Goal: Information Seeking & Learning: Learn about a topic

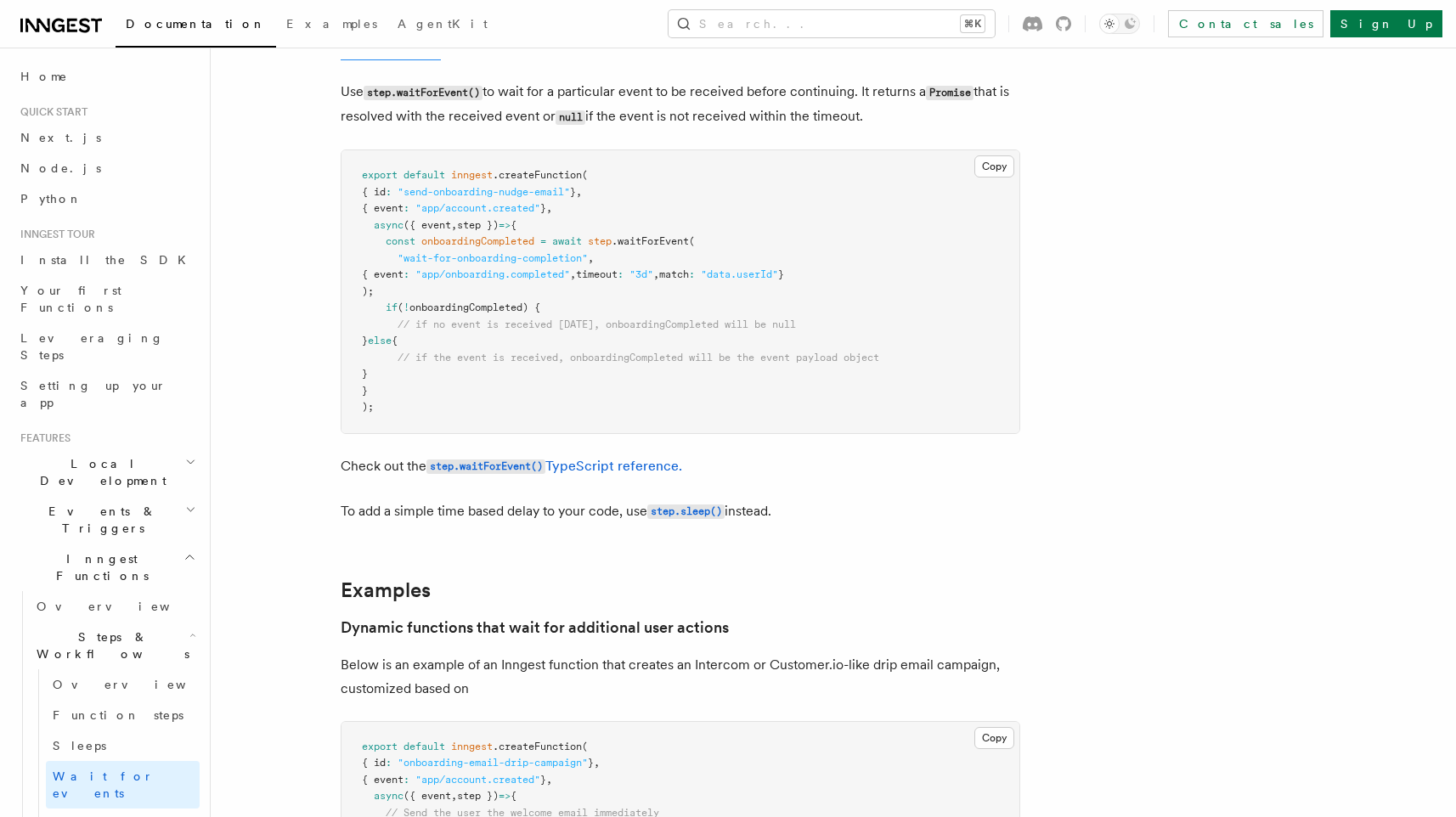
scroll to position [421, 0]
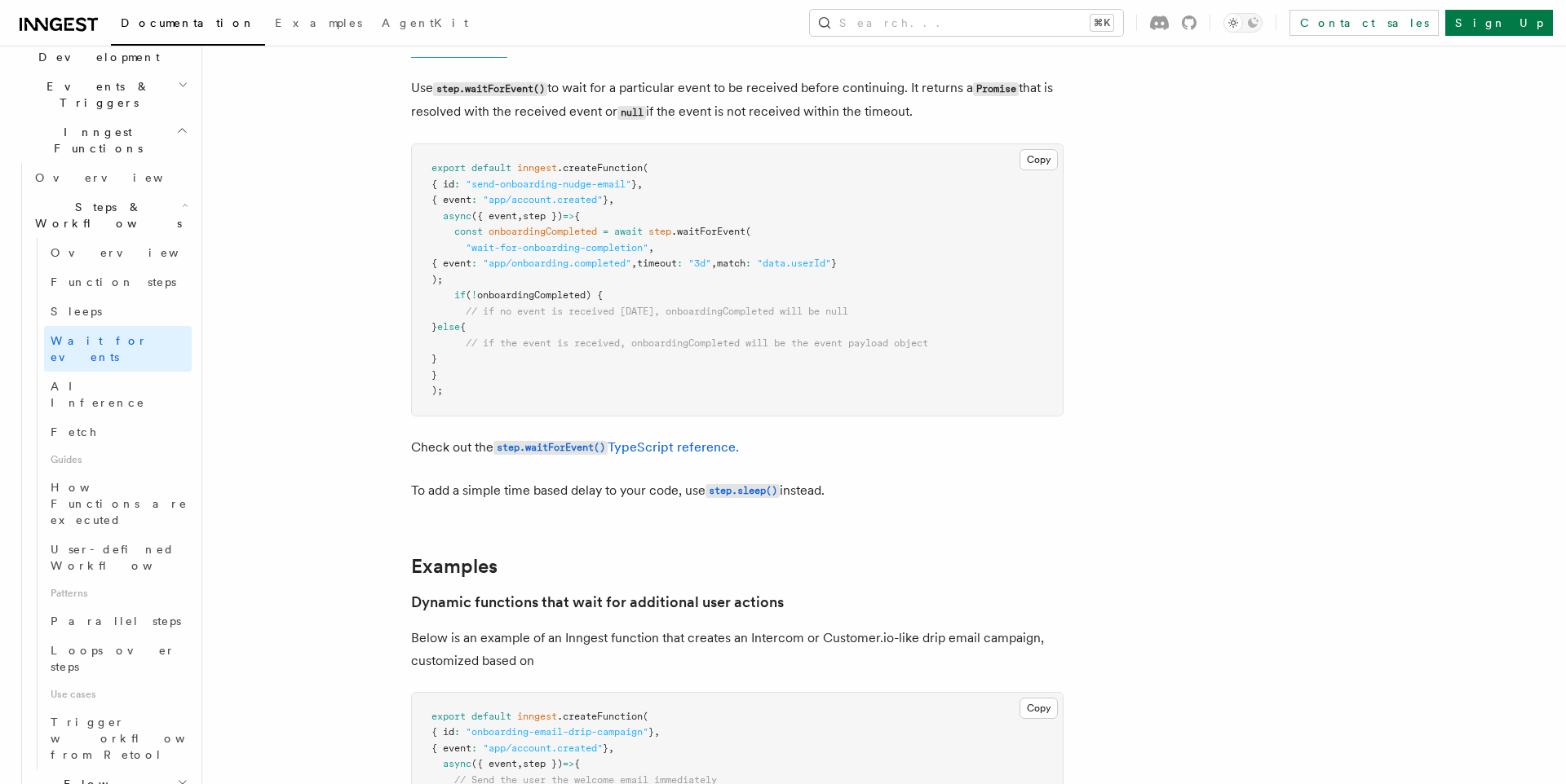
click at [183, 776] on icon "button" at bounding box center [182, 782] width 11 height 13
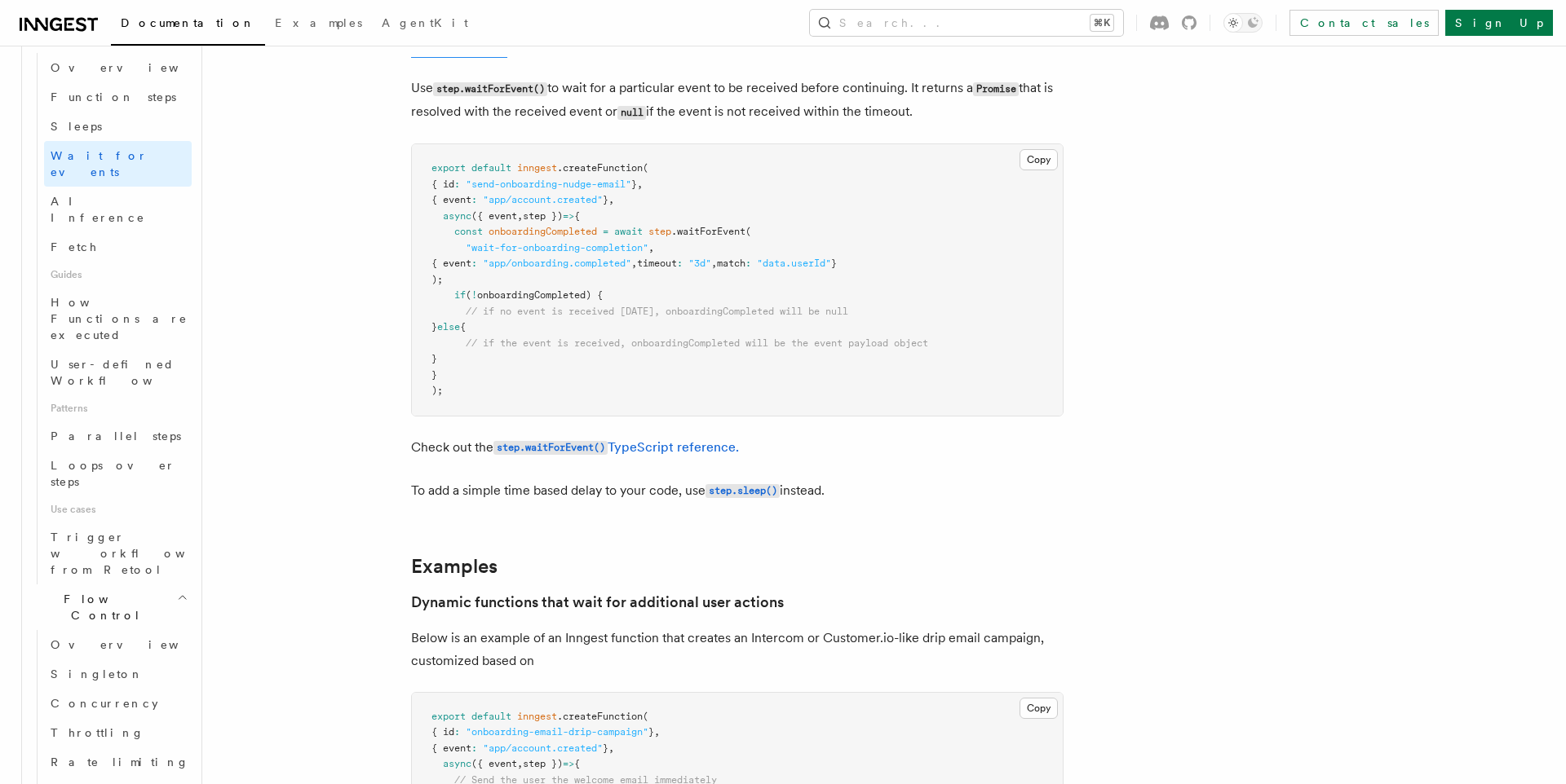
scroll to position [602, 0]
click at [106, 647] on link "Singleton" at bounding box center [118, 661] width 147 height 29
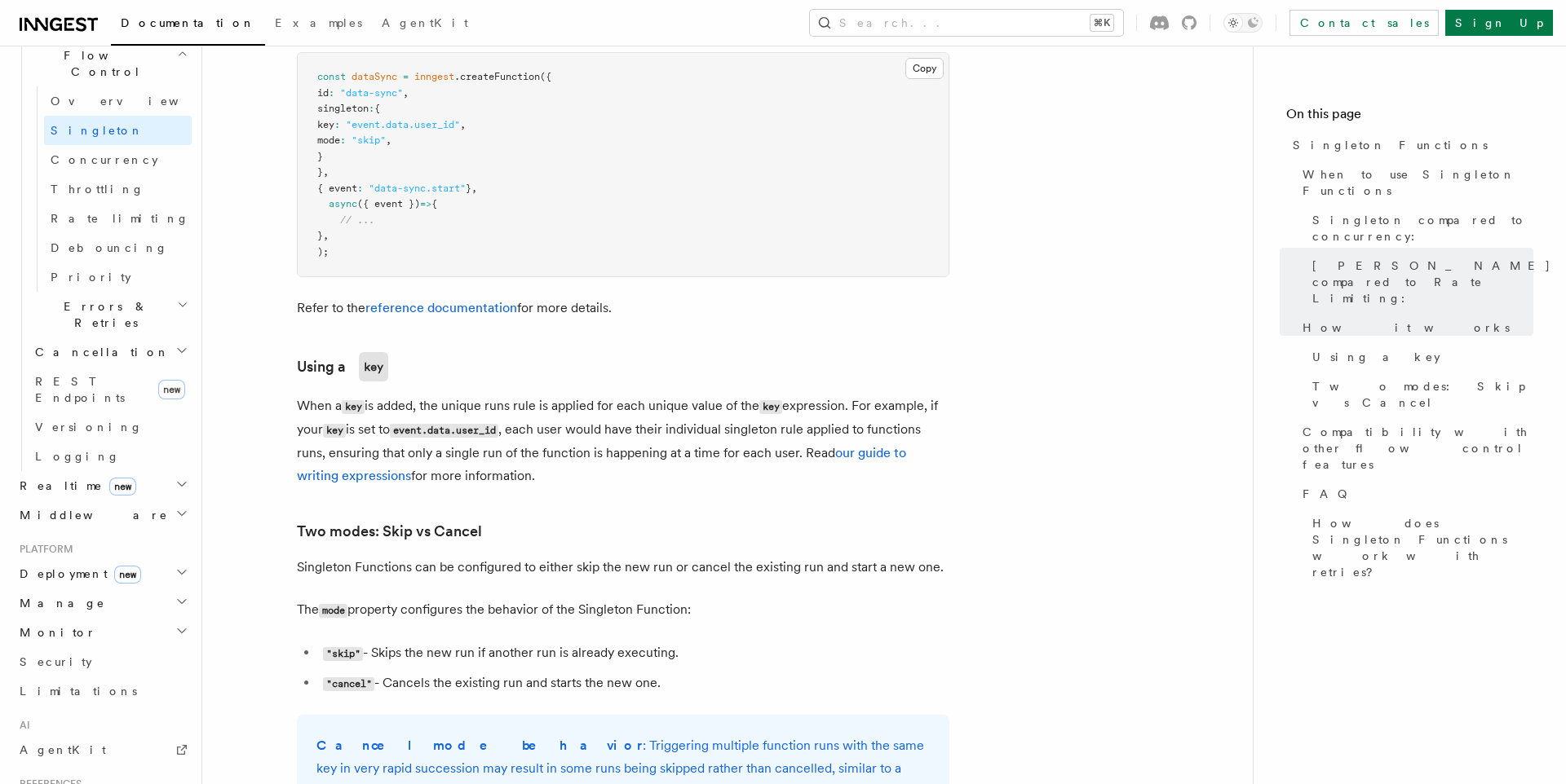
scroll to position [1341, 0]
click at [849, 595] on p "The mode property configures the behavior of the [PERSON_NAME] Function:" at bounding box center [623, 607] width 652 height 24
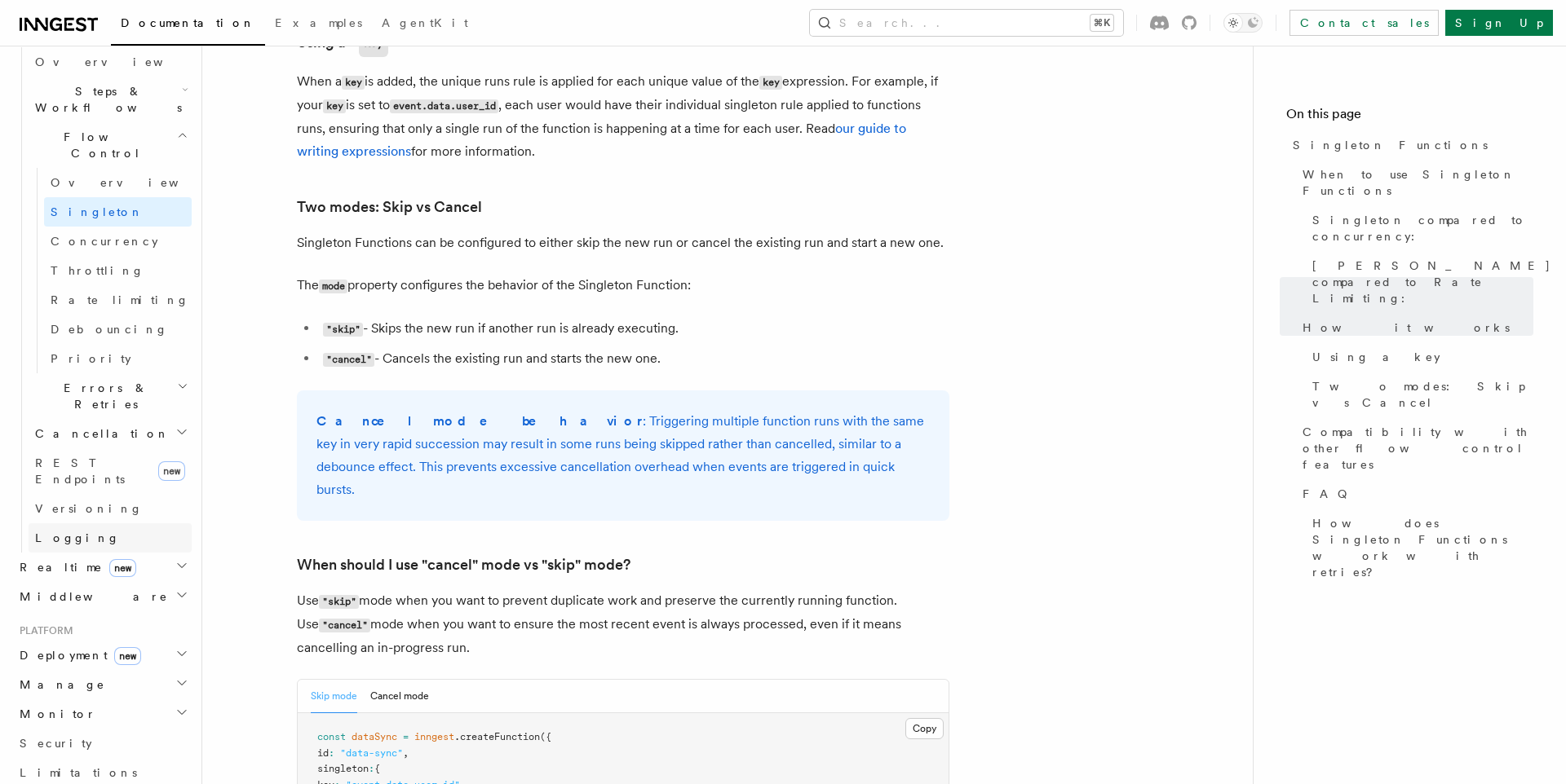
scroll to position [501, 0]
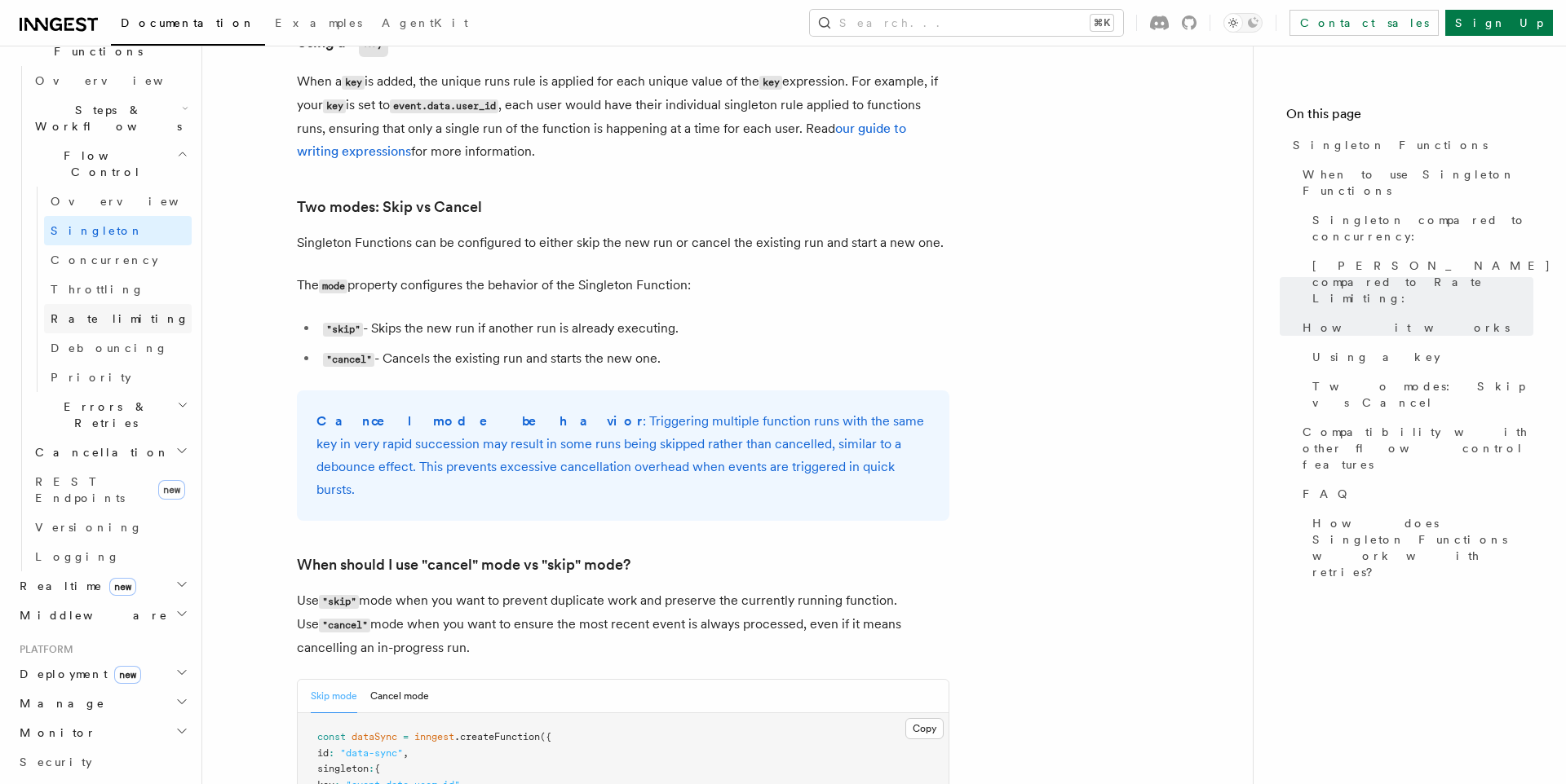
click at [103, 312] on span "Rate limiting" at bounding box center [119, 318] width 139 height 13
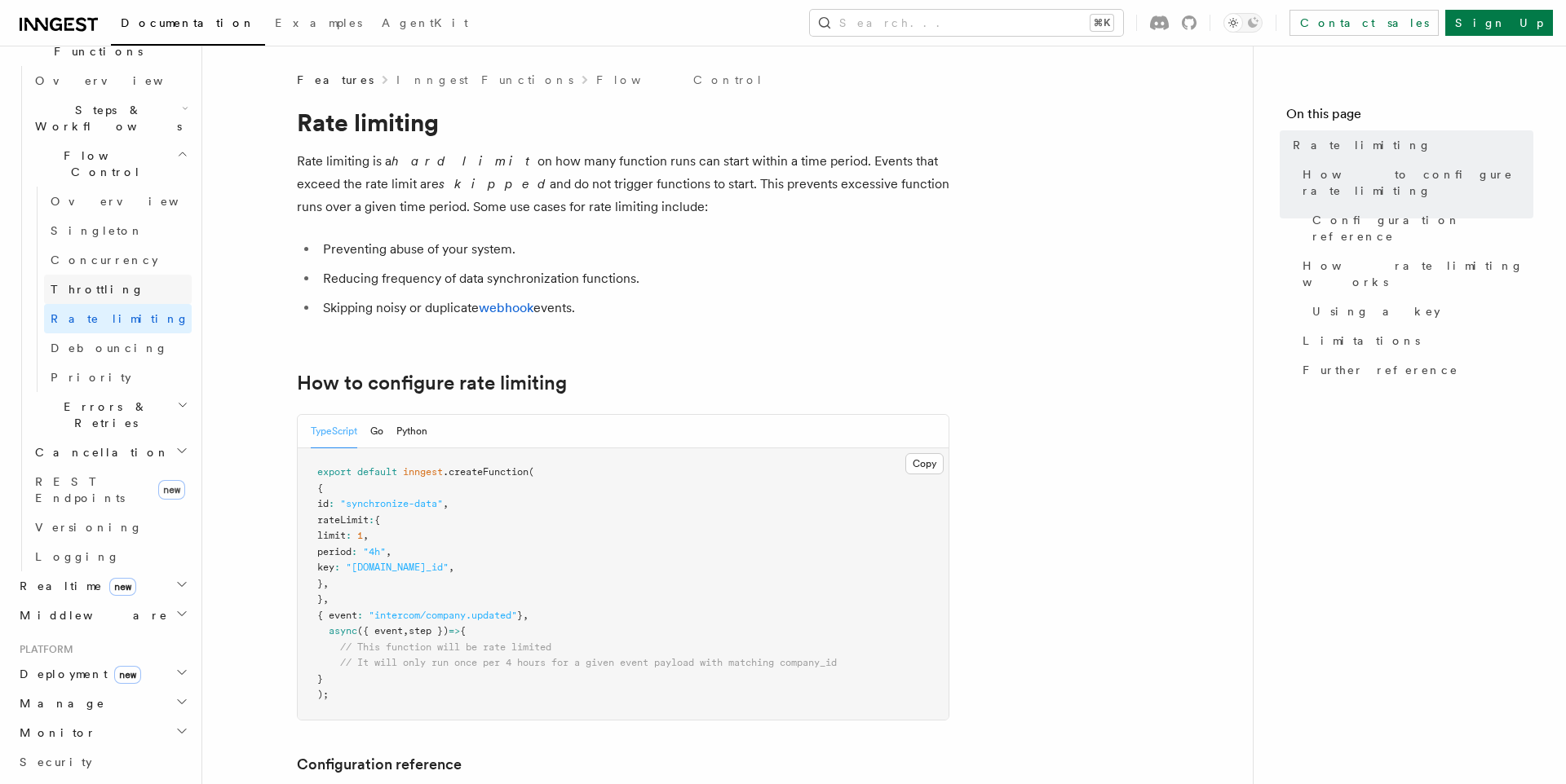
click at [136, 275] on link "Throttling" at bounding box center [118, 289] width 147 height 29
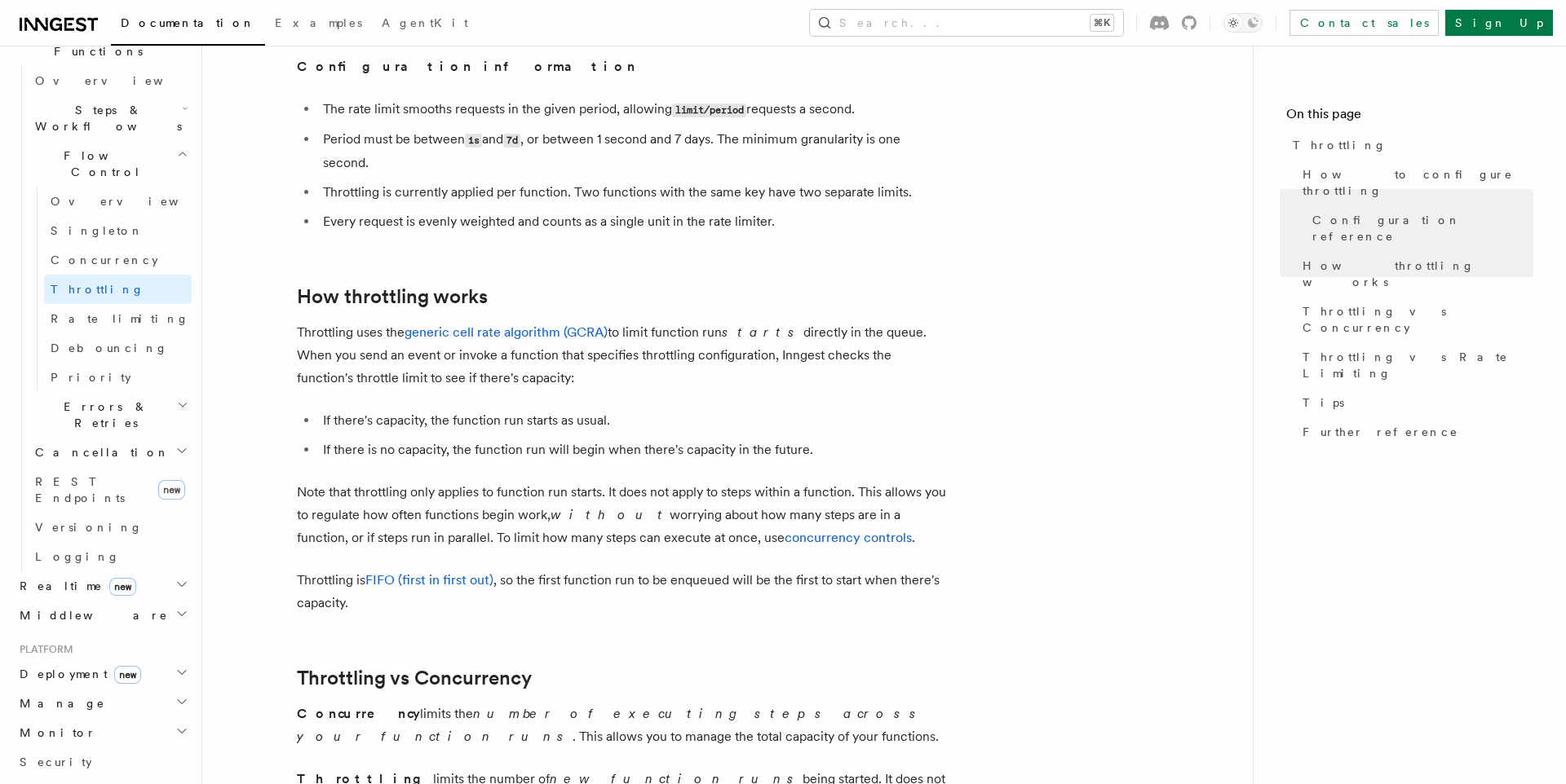
scroll to position [936, 0]
click at [571, 598] on p "Throttling is FIFO (first in first out) , so the first function run to be enque…" at bounding box center [623, 591] width 652 height 46
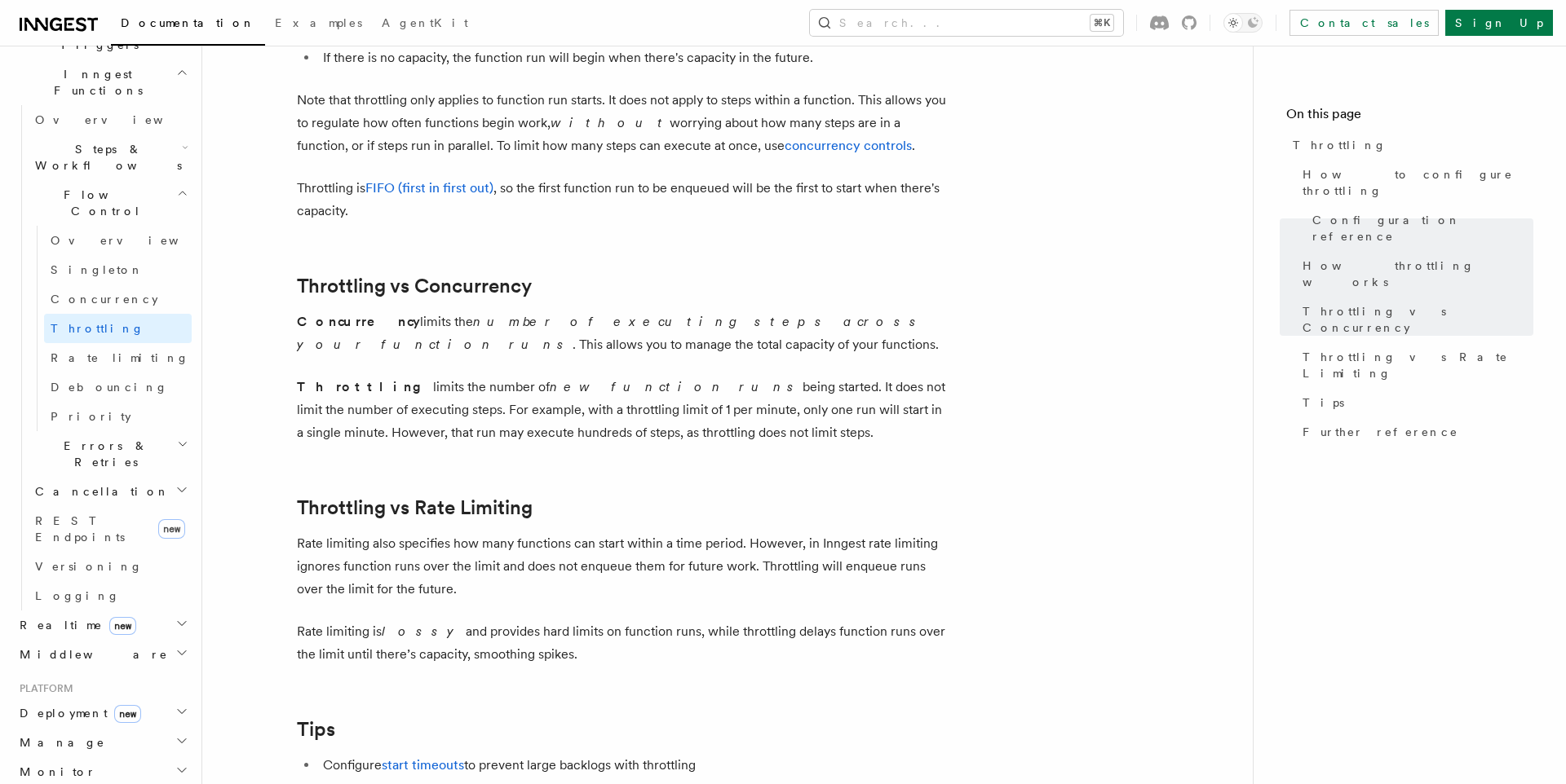
scroll to position [1328, 0]
